Goal: Task Accomplishment & Management: Manage account settings

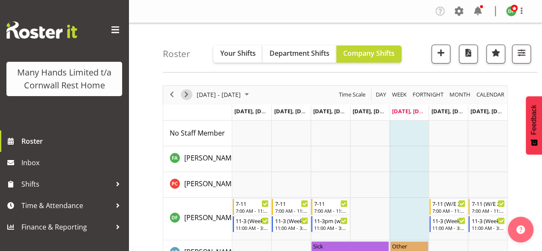
click at [188, 94] on span "Next" at bounding box center [186, 94] width 10 height 11
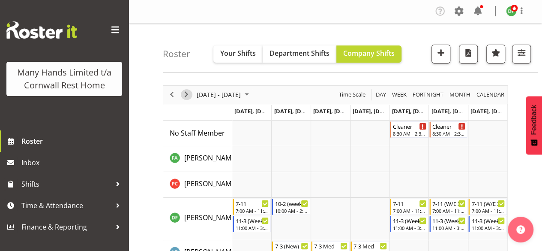
click at [188, 94] on span "Next" at bounding box center [186, 94] width 10 height 11
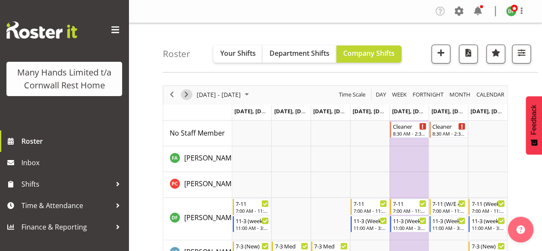
click at [188, 94] on span "Next" at bounding box center [186, 94] width 10 height 11
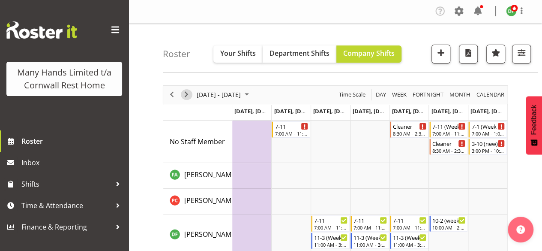
click at [188, 94] on span "Next" at bounding box center [186, 94] width 10 height 11
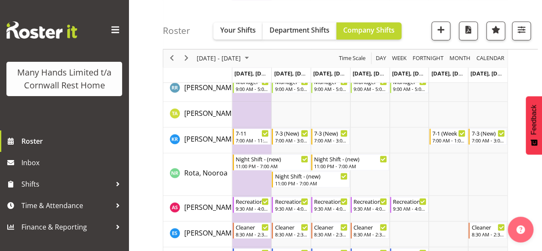
scroll to position [531, 0]
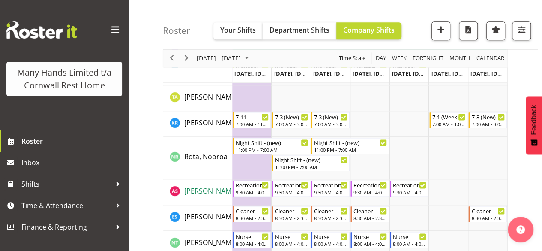
click at [200, 191] on span "[PERSON_NAME]" at bounding box center [210, 190] width 53 height 9
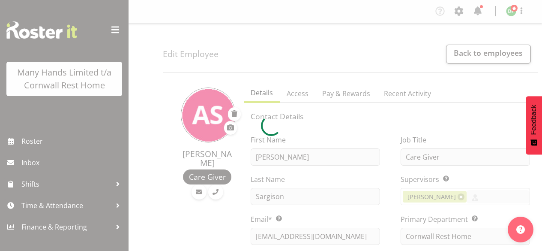
select select "TimelineWeek"
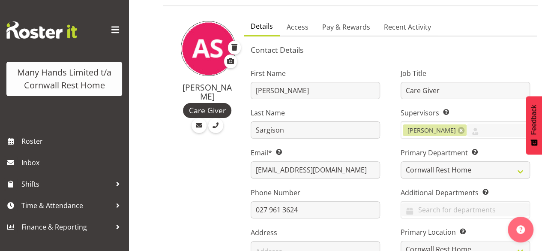
scroll to position [69, 0]
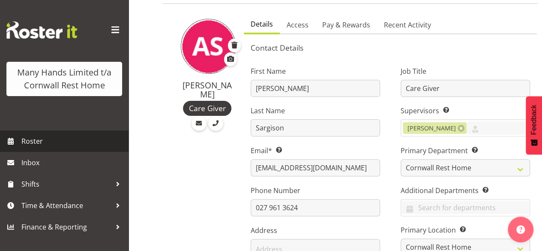
click at [36, 139] on span "Roster" at bounding box center [72, 141] width 103 height 13
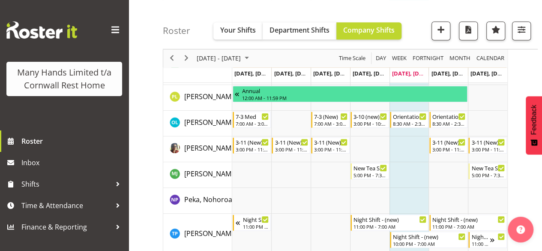
scroll to position [343, 0]
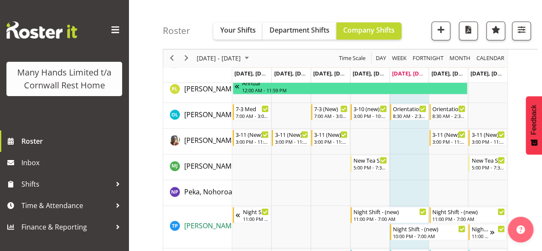
click at [195, 227] on span "[PERSON_NAME], Taini" at bounding box center [220, 225] width 72 height 9
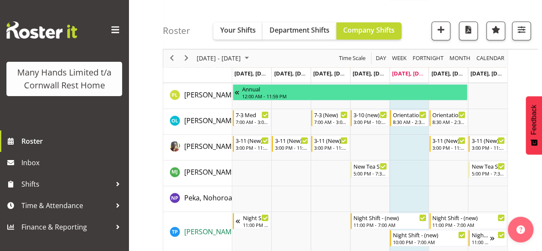
scroll to position [354, 0]
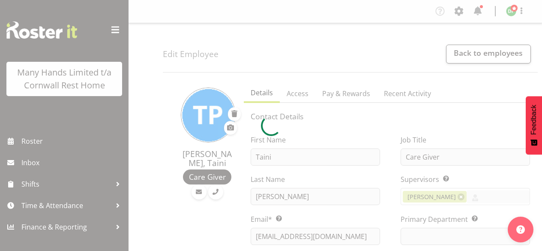
select select "TimelineWeek"
select select
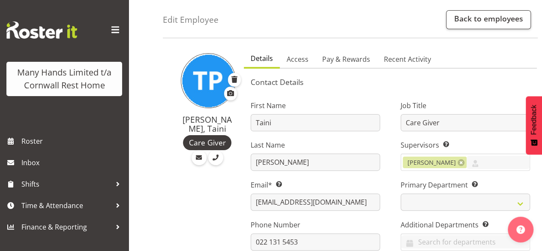
scroll to position [51, 0]
